Goal: Task Accomplishment & Management: Manage account settings

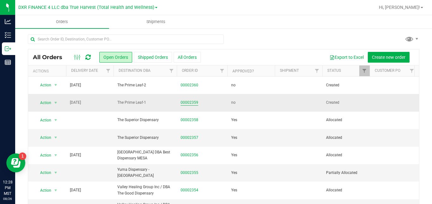
click at [190, 103] on link "00002359" at bounding box center [190, 103] width 18 height 6
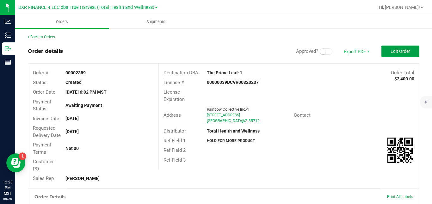
click at [408, 54] on button "Edit Order" at bounding box center [401, 51] width 38 height 11
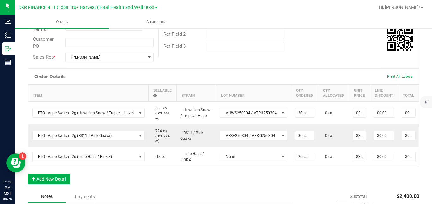
scroll to position [147, 0]
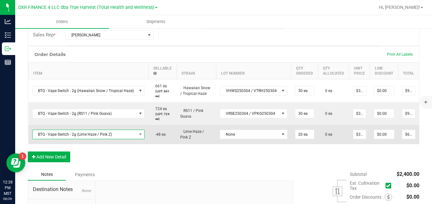
click at [130, 139] on span "BTQ - Vape Switch - 2g (Lime Haze / Pink Z)" at bounding box center [85, 134] width 104 height 9
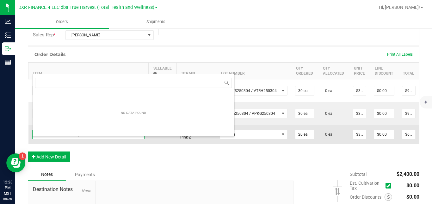
scroll to position [9, 111]
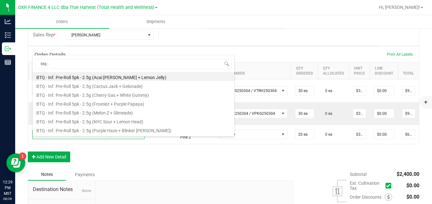
type input "btq - v"
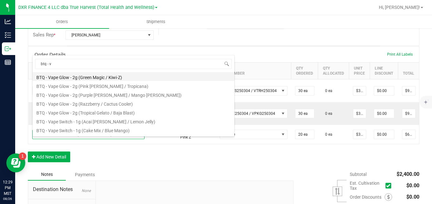
click at [121, 78] on li "BTQ - Vape Glow - 2g (Green Magic / Kiwi-Z)" at bounding box center [134, 76] width 202 height 9
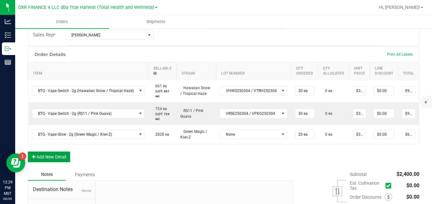
click at [65, 162] on button "Add New Detail" at bounding box center [49, 157] width 42 height 11
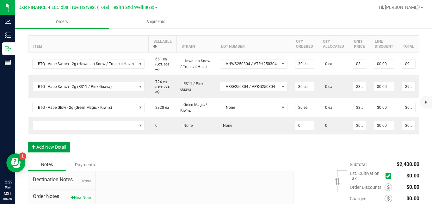
scroll to position [174, 0]
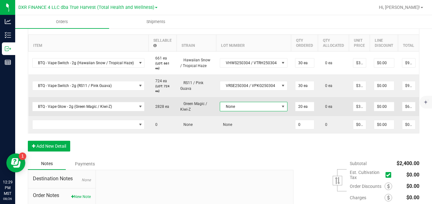
click at [234, 110] on span "None" at bounding box center [249, 106] width 59 height 9
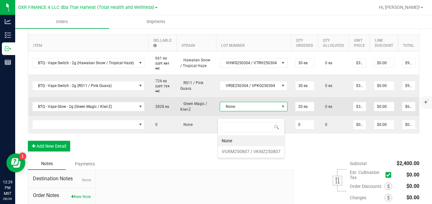
scroll to position [9, 66]
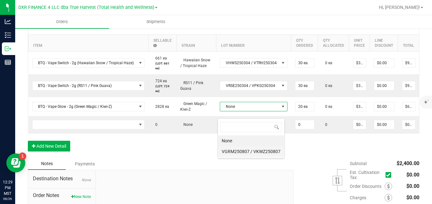
click at [233, 147] on VKWZ250807 "VGRM250807 / VKWZ250807" at bounding box center [251, 151] width 66 height 11
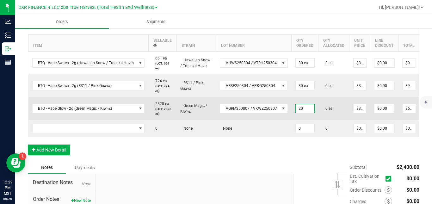
click at [300, 113] on input "20" at bounding box center [305, 108] width 19 height 9
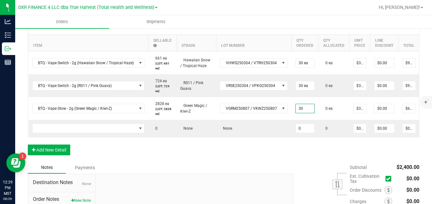
type input "30 ea"
type input "$900.00"
click at [297, 162] on div "Order Details Print All Labels Item Sellable Strain Lot Number Qty Ordered Qty …" at bounding box center [224, 89] width 392 height 143
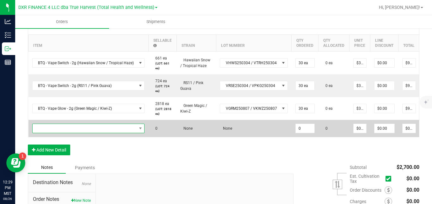
click at [84, 133] on span "NO DATA FOUND" at bounding box center [85, 128] width 104 height 9
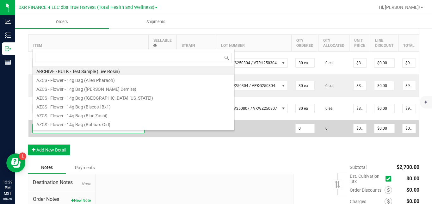
scroll to position [9, 111]
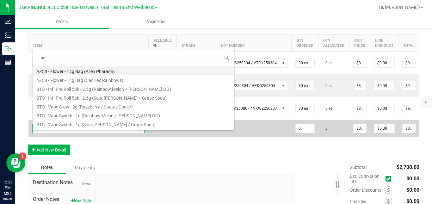
type input "razz"
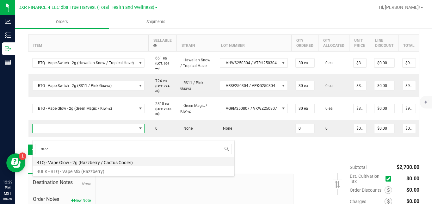
click at [91, 162] on li "BTQ - Vape Glow - 2g (Razzberry / Cactus Cooler)" at bounding box center [134, 161] width 202 height 9
type input "0 ea"
type input "$30.00000"
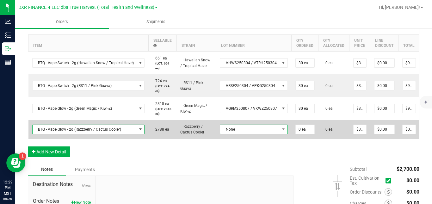
click at [228, 134] on span "None" at bounding box center [249, 129] width 59 height 9
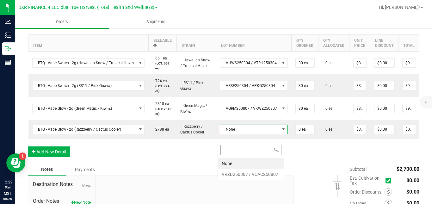
scroll to position [9, 67]
click at [232, 174] on VCAC250807 "VRZB250807 / VCAC250807" at bounding box center [251, 174] width 66 height 11
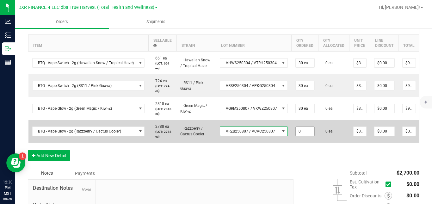
click at [300, 136] on input "0" at bounding box center [305, 131] width 19 height 9
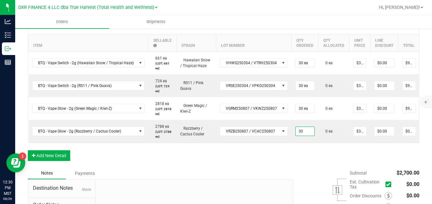
type input "30 ea"
type input "$900.00"
click at [328, 162] on div "Order Details Print All Labels Item Sellable Strain Lot Number Qty Ordered Qty …" at bounding box center [224, 92] width 392 height 149
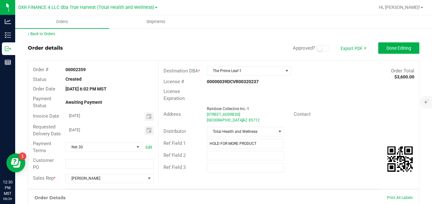
scroll to position [0, 0]
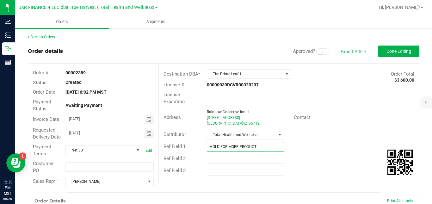
drag, startPoint x: 265, startPoint y: 143, endPoint x: 206, endPoint y: 145, distance: 59.2
click at [207, 145] on input "HOLD FOR MORE PRODUCT" at bounding box center [245, 146] width 77 height 9
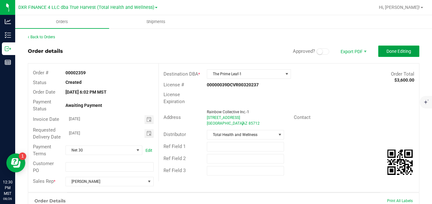
click at [389, 50] on span "Done Editing" at bounding box center [399, 51] width 25 height 5
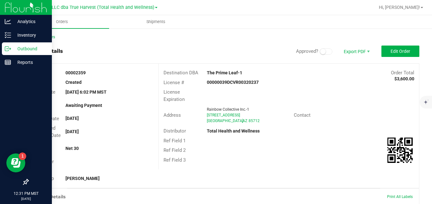
click at [12, 49] on p "Outbound" at bounding box center [30, 49] width 38 height 8
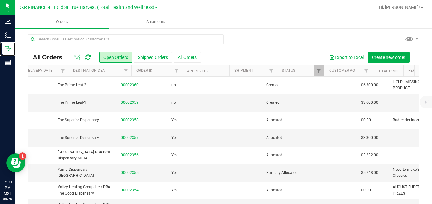
scroll to position [0, 60]
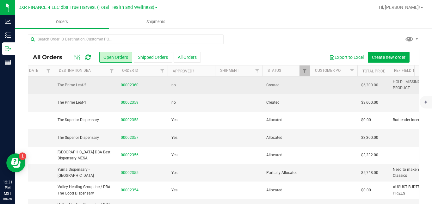
click at [127, 84] on link "00002360" at bounding box center [130, 85] width 18 height 6
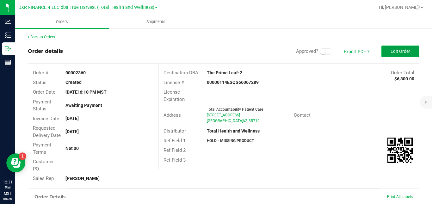
click at [403, 50] on span "Edit Order" at bounding box center [401, 51] width 20 height 5
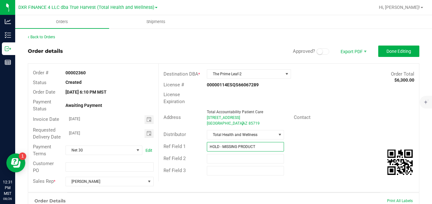
drag, startPoint x: 257, startPoint y: 147, endPoint x: 197, endPoint y: 147, distance: 60.1
click at [197, 147] on div "Ref Field 1 HOLD - MISSING PRODUCT" at bounding box center [289, 147] width 260 height 12
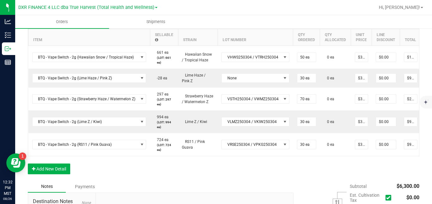
scroll to position [163, 0]
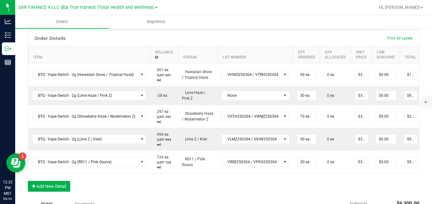
click at [280, 46] on div "Order Details Print All Labels" at bounding box center [223, 38] width 391 height 16
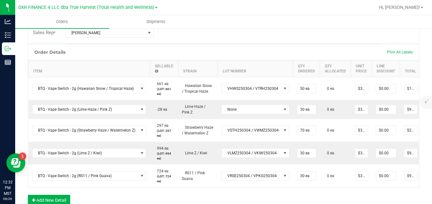
scroll to position [155, 0]
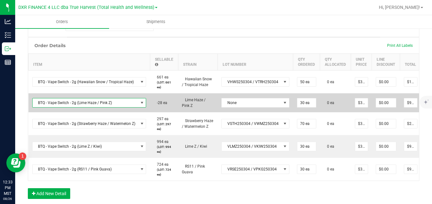
click at [107, 107] on span "BTQ - Vape Switch - 2g (Lime Haze / Pink Z)" at bounding box center [86, 102] width 106 height 9
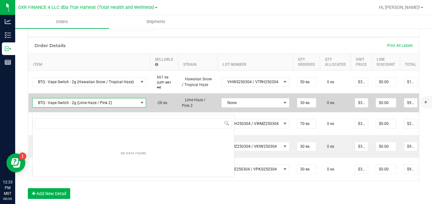
scroll to position [9, 113]
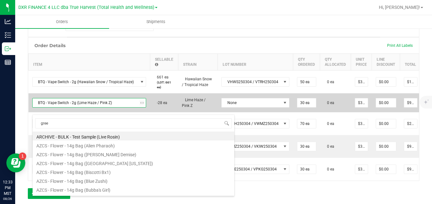
type input "green"
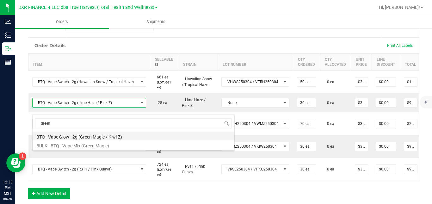
click at [102, 137] on li "BTQ - Vape Glow - 2g (Green Magic / Kiwi-Z)" at bounding box center [134, 136] width 202 height 9
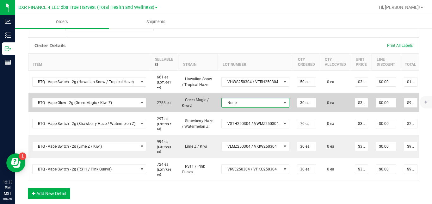
click at [231, 107] on span "None" at bounding box center [251, 102] width 59 height 9
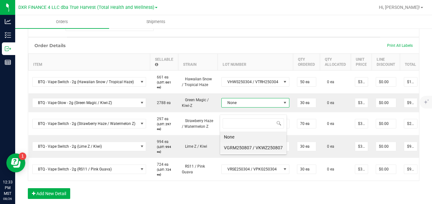
click at [235, 147] on VKWZ250807 "VGRM250807 / VKWZ250807" at bounding box center [253, 147] width 66 height 11
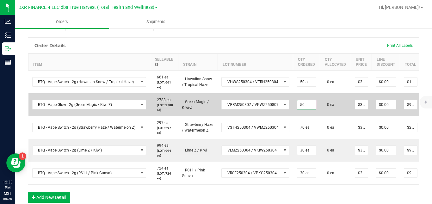
type input "50 ea"
type input "$1,500.00"
click at [320, 116] on td "0 ea" at bounding box center [335, 104] width 31 height 23
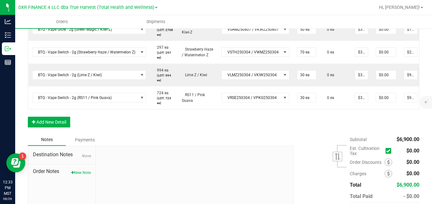
scroll to position [241, 0]
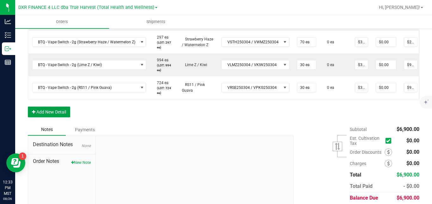
click at [59, 117] on button "Add New Detail" at bounding box center [49, 112] width 42 height 11
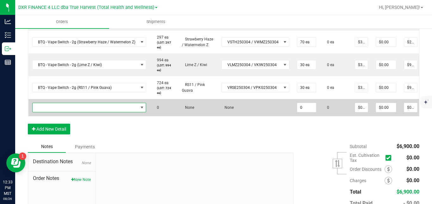
click at [71, 112] on span "NO DATA FOUND" at bounding box center [86, 107] width 106 height 9
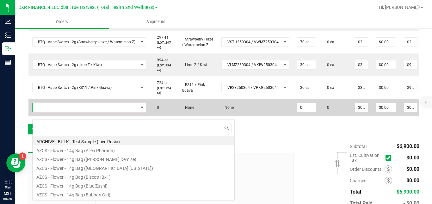
scroll to position [9, 113]
type input "razz"
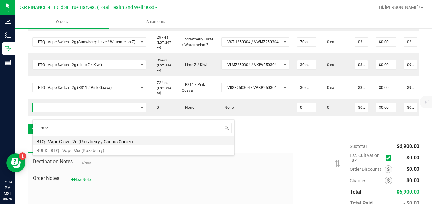
click at [78, 141] on li "BTQ - Vape Glow - 2g (Razzberry / Cactus Cooler)" at bounding box center [134, 140] width 202 height 9
type input "0 ea"
type input "$30.00000"
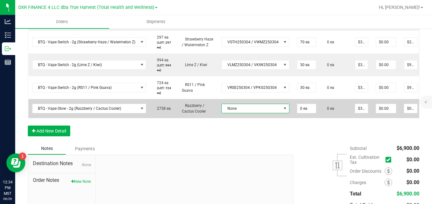
click at [226, 113] on span "None" at bounding box center [251, 108] width 59 height 9
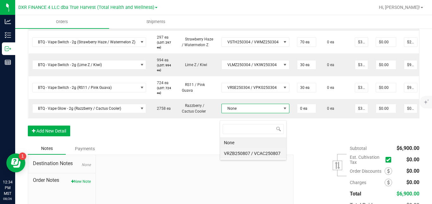
click at [231, 152] on VCAC250807 "VRZB250807 / VCAC250807" at bounding box center [253, 153] width 66 height 11
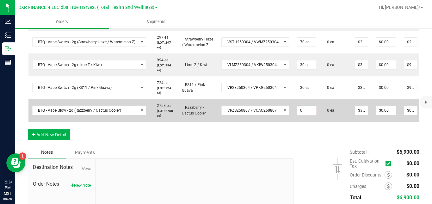
click at [303, 115] on input "0" at bounding box center [306, 110] width 19 height 9
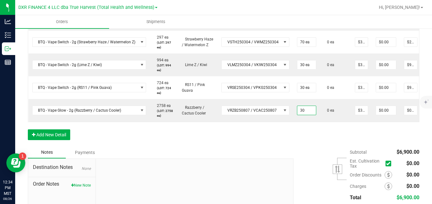
type input "30 ea"
type input "$900.00"
click at [297, 147] on div "Order Details Print All Labels Item Sellable Strain Lot Number Qty Ordered Qty …" at bounding box center [224, 49] width 392 height 195
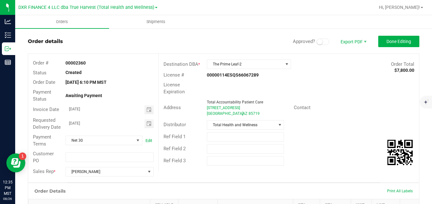
scroll to position [0, 0]
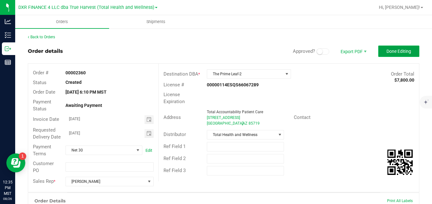
click at [387, 53] on span "Done Editing" at bounding box center [399, 51] width 25 height 5
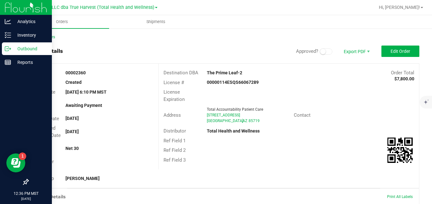
click at [9, 47] on icon at bounding box center [8, 49] width 6 height 6
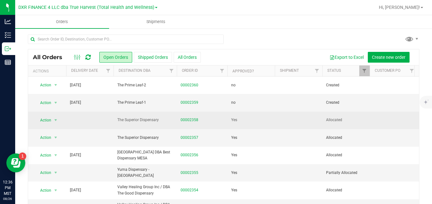
click at [150, 121] on span "The Superior Dispensary" at bounding box center [145, 120] width 56 height 6
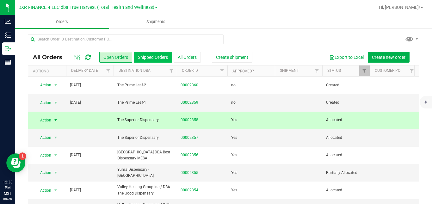
click at [149, 58] on button "Shipped Orders" at bounding box center [153, 57] width 38 height 11
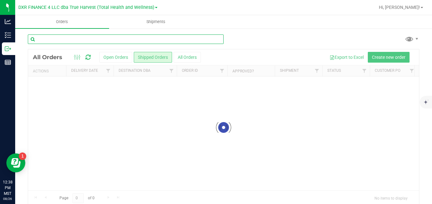
click at [138, 39] on input "text" at bounding box center [126, 38] width 196 height 9
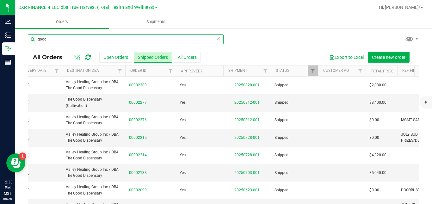
scroll to position [0, 58]
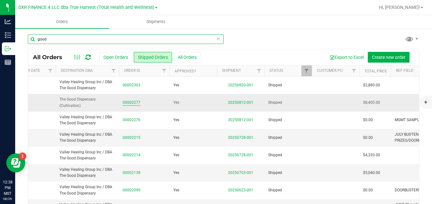
type input "good"
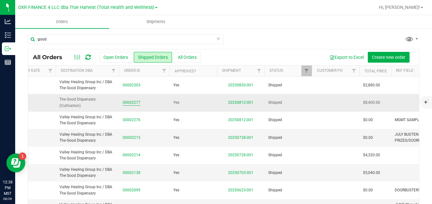
click at [129, 103] on link "00002277" at bounding box center [132, 103] width 18 height 6
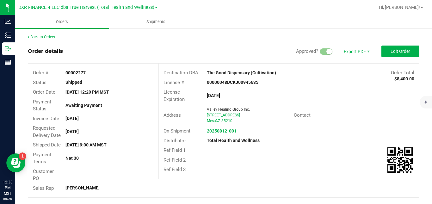
scroll to position [165, 0]
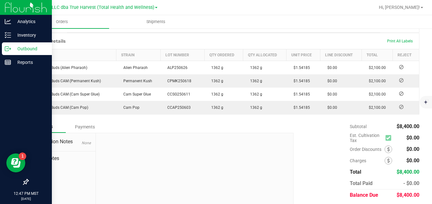
click at [7, 50] on icon at bounding box center [8, 49] width 6 height 6
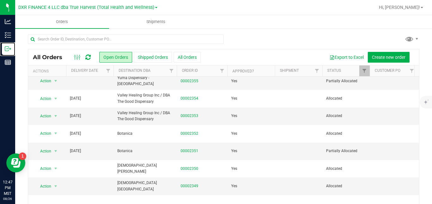
scroll to position [108, 0]
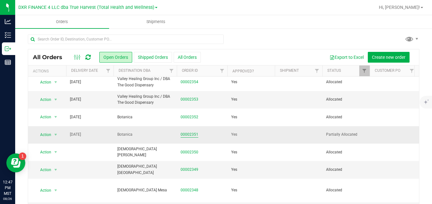
click at [191, 132] on link "00002351" at bounding box center [190, 135] width 18 height 6
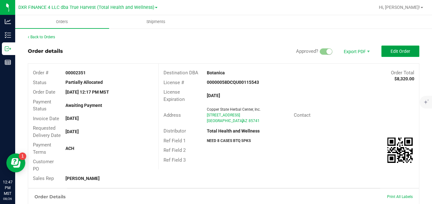
click at [398, 51] on span "Edit Order" at bounding box center [401, 51] width 20 height 5
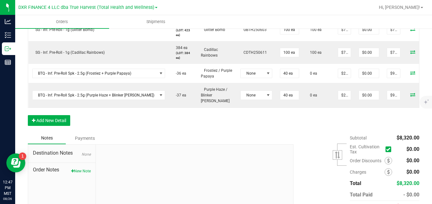
scroll to position [308, 0]
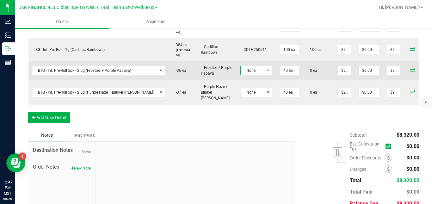
click at [241, 75] on span "None" at bounding box center [252, 70] width 23 height 9
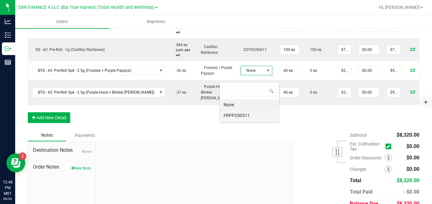
click at [237, 114] on li "FRPP250311" at bounding box center [249, 115] width 59 height 11
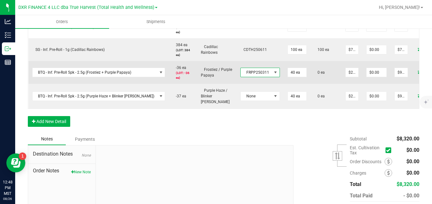
click at [243, 77] on span "FRPP250311" at bounding box center [256, 72] width 31 height 9
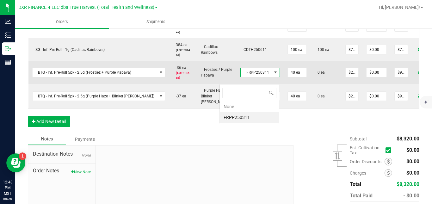
scroll to position [9, 39]
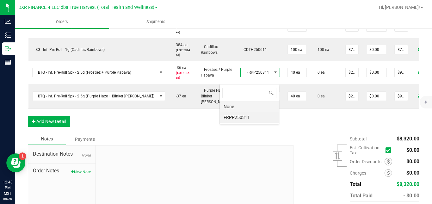
click at [240, 109] on li "None" at bounding box center [249, 106] width 59 height 11
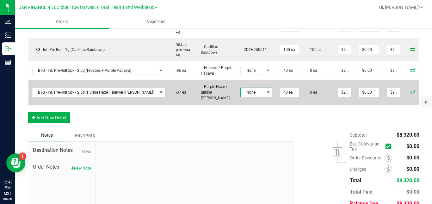
click at [241, 93] on span "None" at bounding box center [252, 92] width 23 height 9
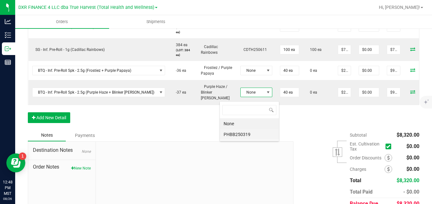
click at [241, 133] on li "PHBB250319" at bounding box center [249, 134] width 59 height 11
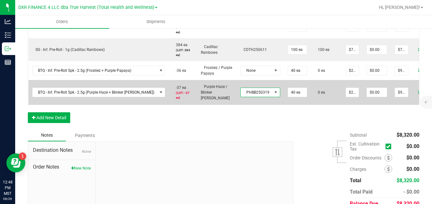
click at [241, 97] on span "PHBB250319" at bounding box center [256, 92] width 31 height 9
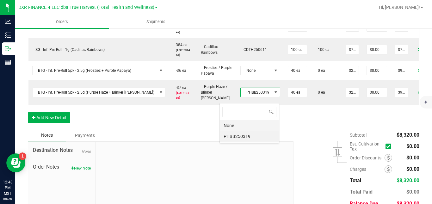
click at [234, 128] on li "None" at bounding box center [249, 125] width 59 height 11
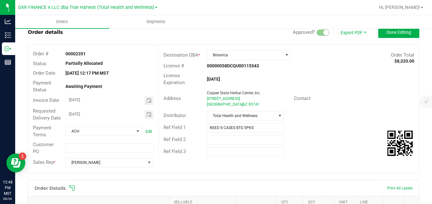
scroll to position [0, 0]
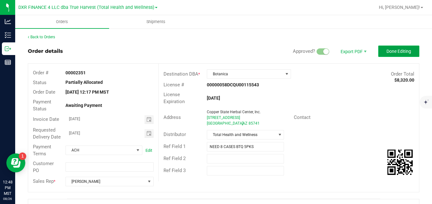
click at [400, 54] on button "Done Editing" at bounding box center [398, 51] width 41 height 11
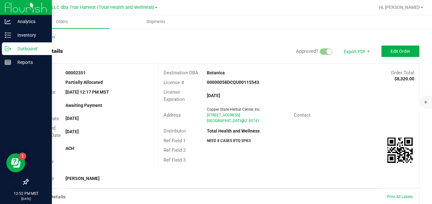
click at [11, 51] on icon at bounding box center [8, 49] width 6 height 6
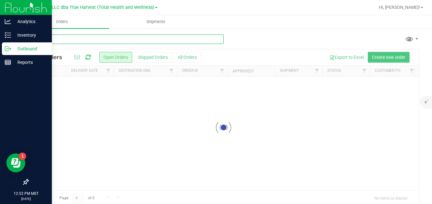
click at [140, 39] on input "text" at bounding box center [126, 38] width 196 height 9
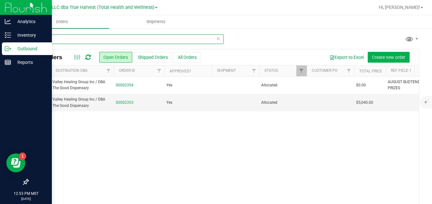
scroll to position [0, 65]
type input "good"
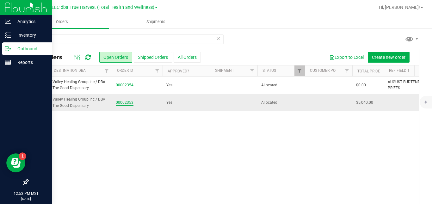
click at [129, 102] on link "00002353" at bounding box center [125, 103] width 18 height 6
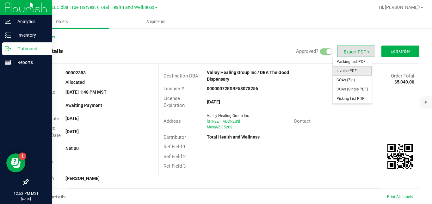
click at [343, 69] on span "Invoice PDF" at bounding box center [352, 70] width 39 height 9
click at [344, 61] on span "Packing List PDF" at bounding box center [352, 61] width 39 height 9
click at [344, 79] on span "COAs (Zip)" at bounding box center [352, 80] width 39 height 9
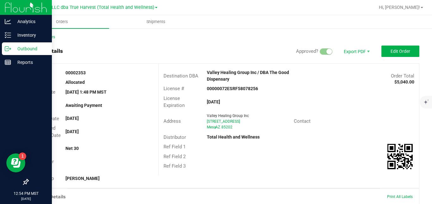
click at [94, 53] on div "Order details Approved? Export PDF Edit Order" at bounding box center [224, 51] width 392 height 11
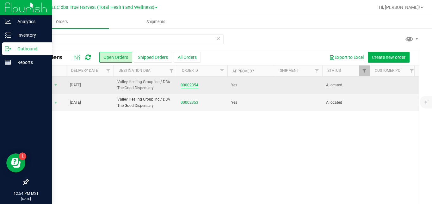
click at [193, 85] on link "00002354" at bounding box center [190, 85] width 18 height 6
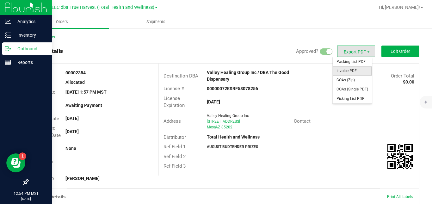
click at [351, 70] on span "Invoice PDF" at bounding box center [352, 70] width 39 height 9
click at [349, 62] on span "Packing List PDF" at bounding box center [352, 61] width 39 height 9
click at [345, 81] on span "COAs (Zip)" at bounding box center [352, 80] width 39 height 9
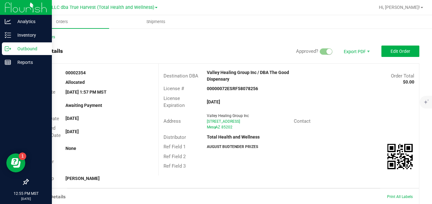
click at [201, 40] on div "Back to Orders" at bounding box center [224, 37] width 392 height 6
